Goal: Transaction & Acquisition: Register for event/course

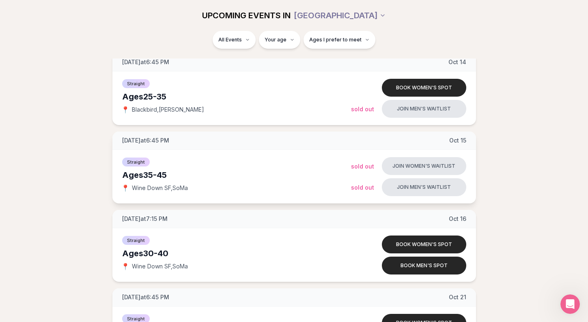
scroll to position [821, 0]
click at [441, 244] on button "Book women's spot" at bounding box center [424, 244] width 84 height 18
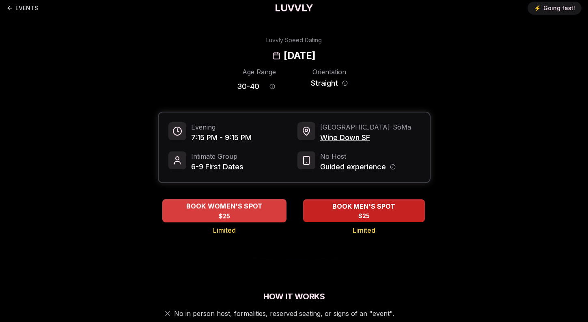
click at [239, 210] on span "BOOK WOMEN'S SPOT" at bounding box center [224, 206] width 80 height 10
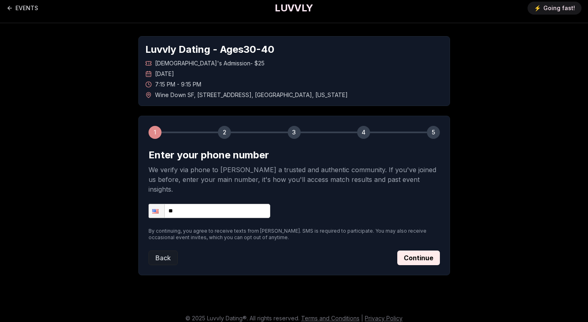
click at [237, 204] on input "**" at bounding box center [210, 211] width 122 height 14
type input "**********"
click at [422, 250] on button "Continue" at bounding box center [418, 257] width 43 height 15
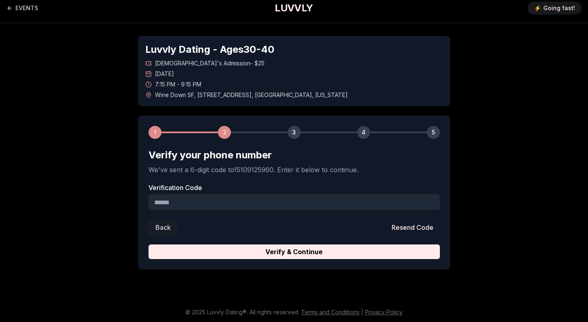
click at [190, 200] on input "Verification Code" at bounding box center [294, 202] width 291 height 16
type input "******"
click at [294, 252] on button "Verify & Continue" at bounding box center [294, 251] width 291 height 15
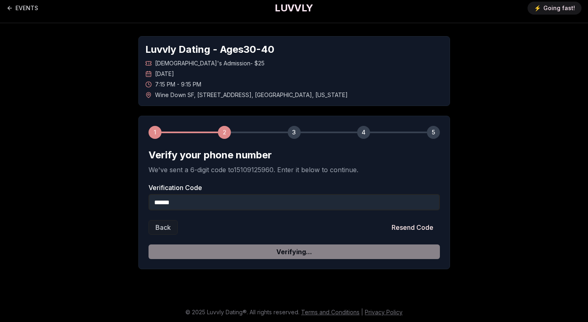
click at [247, 256] on form "Verify your phone number We've sent a 6-digit code to 15109125960 . Enter it be…" at bounding box center [294, 204] width 291 height 110
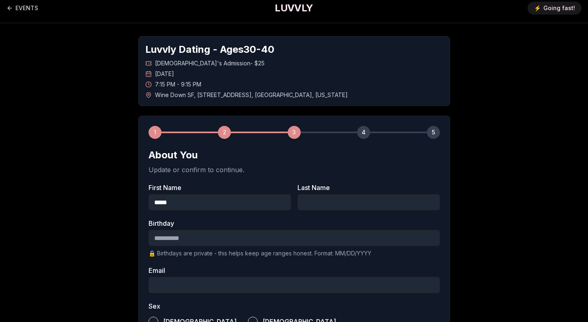
type input "*****"
type input "**********"
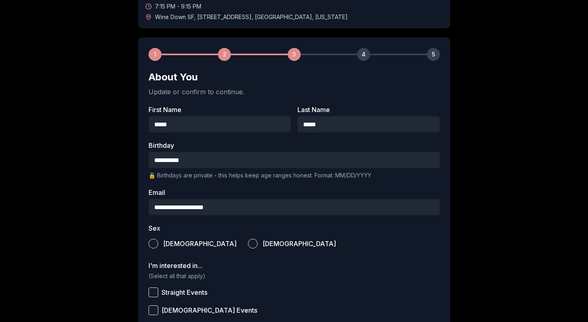
type input "**********"
click at [248, 241] on button "[DEMOGRAPHIC_DATA]" at bounding box center [253, 244] width 10 height 10
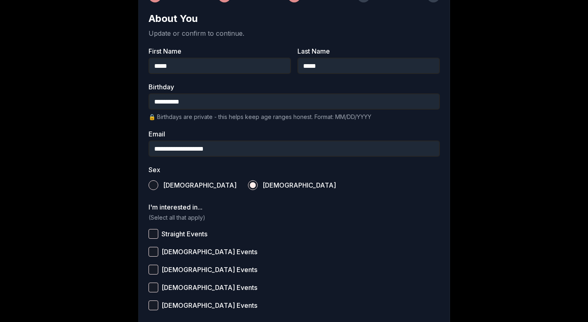
scroll to position [144, 0]
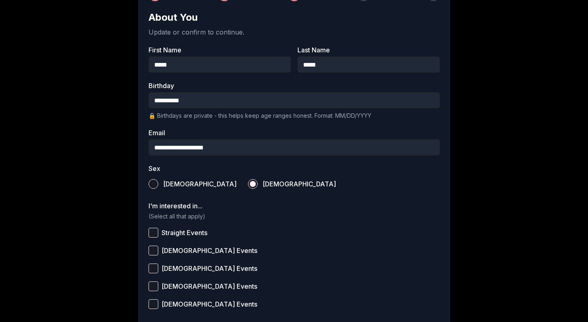
click at [155, 232] on button "Straight Events" at bounding box center [154, 233] width 10 height 10
click at [154, 250] on button "[DEMOGRAPHIC_DATA] Events" at bounding box center [154, 250] width 10 height 10
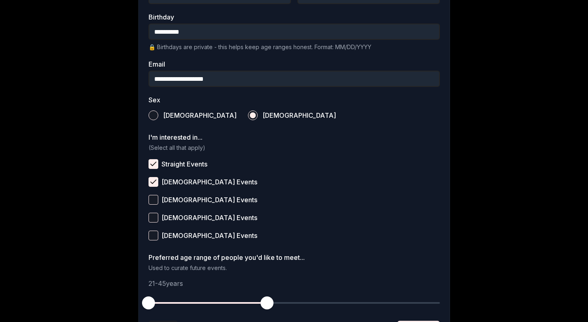
scroll to position [215, 0]
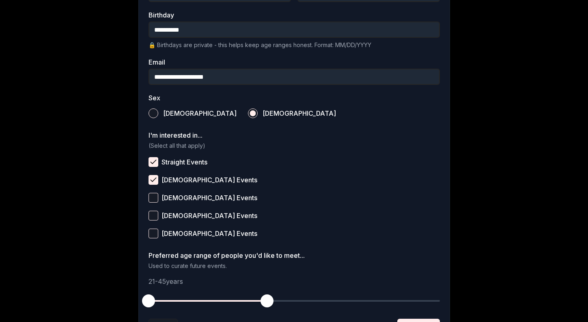
click at [151, 220] on button "[DEMOGRAPHIC_DATA] Events" at bounding box center [154, 216] width 10 height 10
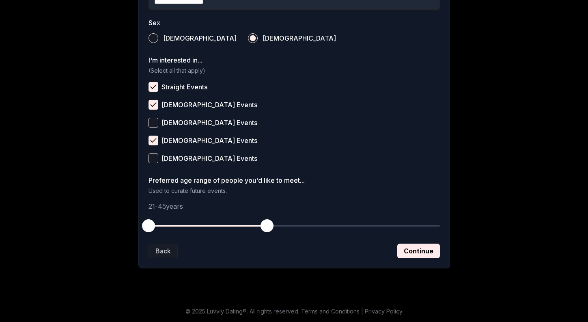
scroll to position [290, 0]
drag, startPoint x: 147, startPoint y: 226, endPoint x: 193, endPoint y: 218, distance: 46.6
click at [193, 218] on button "button" at bounding box center [193, 226] width 18 height 18
drag, startPoint x: 265, startPoint y: 224, endPoint x: 252, endPoint y: 220, distance: 14.3
click at [252, 220] on span "button" at bounding box center [251, 225] width 13 height 13
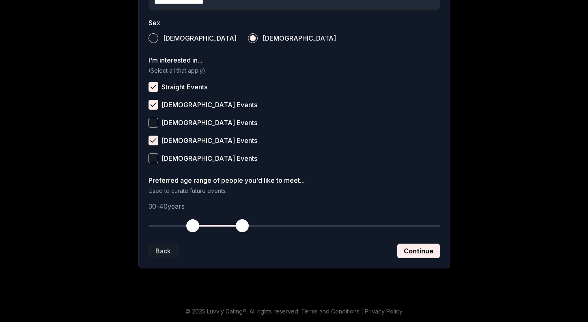
drag, startPoint x: 253, startPoint y: 226, endPoint x: 244, endPoint y: 226, distance: 9.3
click at [244, 226] on span "button" at bounding box center [242, 225] width 13 height 13
click at [406, 251] on button "Continue" at bounding box center [418, 250] width 43 height 15
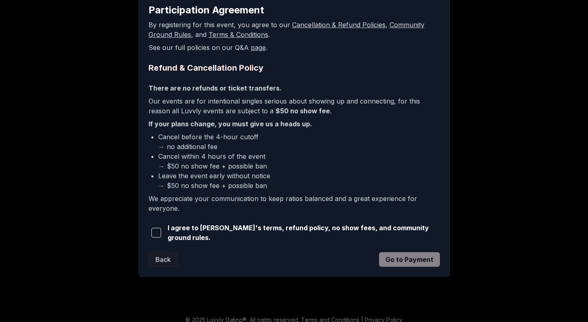
scroll to position [151, 0]
click at [153, 236] on span "button" at bounding box center [156, 233] width 10 height 10
click at [409, 255] on button "Go to Payment" at bounding box center [409, 259] width 61 height 15
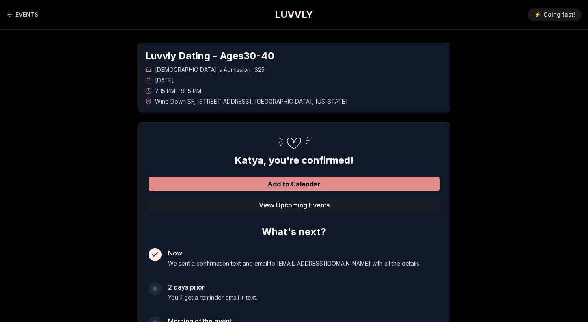
click at [297, 186] on button "Add to Calendar" at bounding box center [294, 183] width 291 height 15
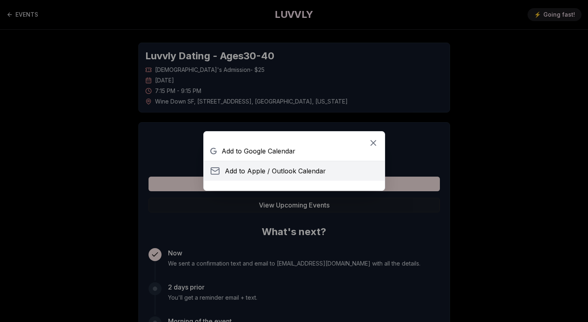
click at [238, 170] on span "Add to Apple / Outlook Calendar" at bounding box center [275, 171] width 101 height 10
